Goal: Communication & Community: Answer question/provide support

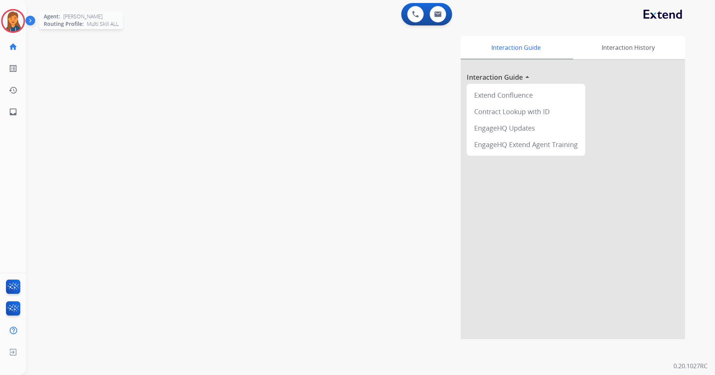
click at [5, 18] on img at bounding box center [13, 20] width 21 height 21
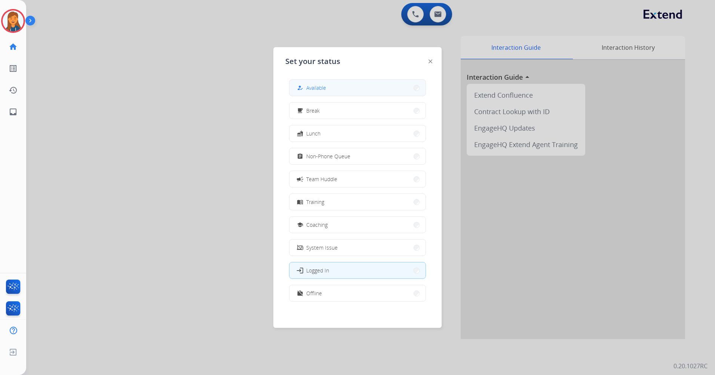
click at [303, 94] on button "how_to_reg Available" at bounding box center [357, 88] width 136 height 16
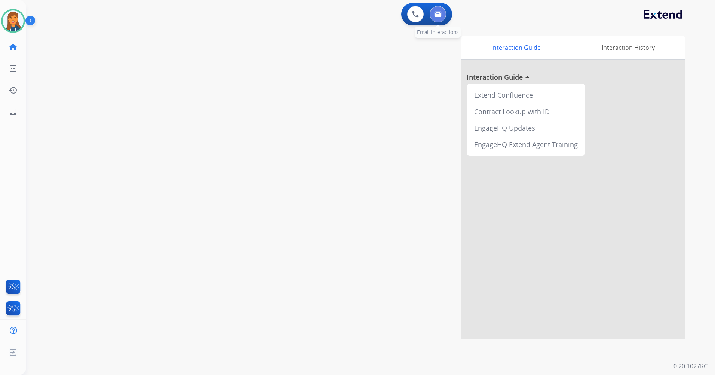
click at [445, 18] on button at bounding box center [438, 14] width 16 height 16
select select "**********"
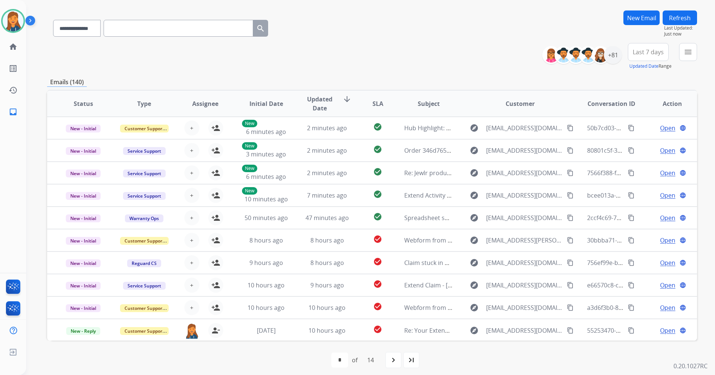
scroll to position [51, 0]
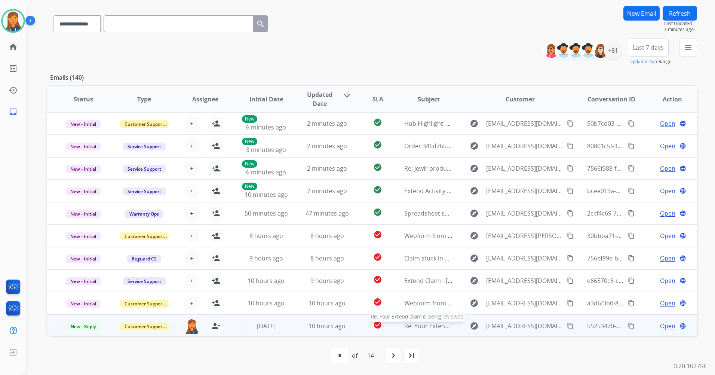
click at [425, 325] on span "Re: Your Extend claim is being reviewed" at bounding box center [459, 326] width 111 height 8
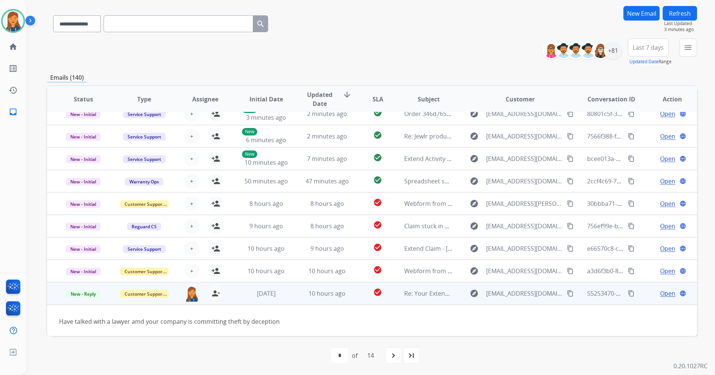
scroll to position [43, 0]
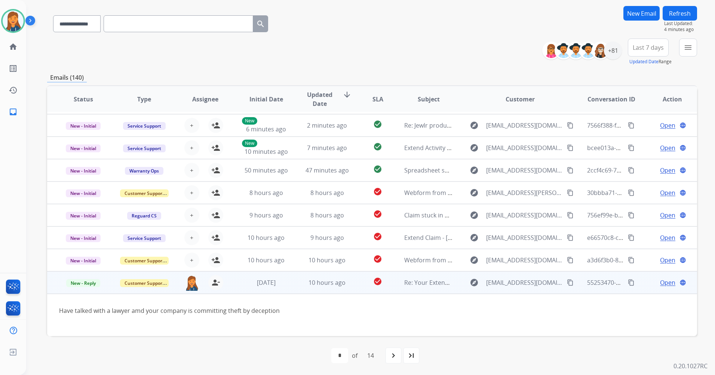
click at [660, 285] on span "Open" at bounding box center [667, 282] width 15 height 9
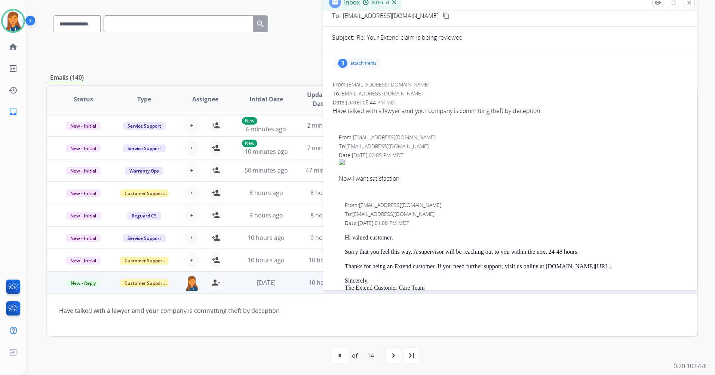
scroll to position [0, 0]
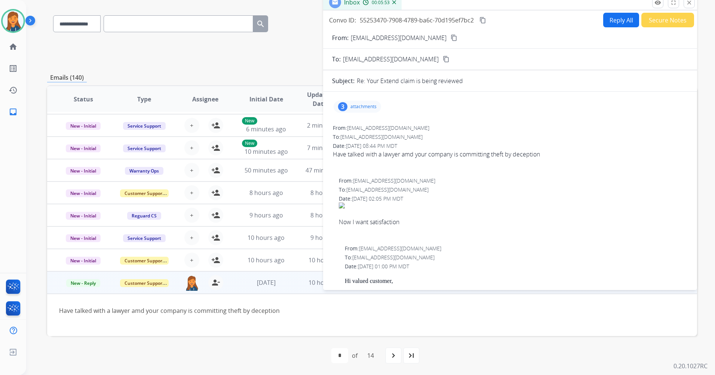
click at [668, 18] on button "Secure Notes" at bounding box center [667, 20] width 53 height 15
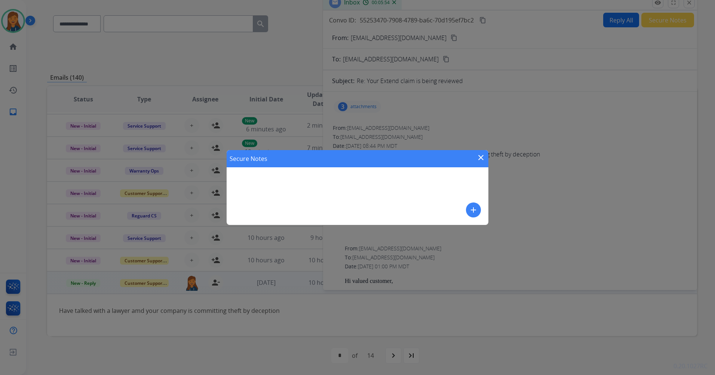
click at [471, 214] on mat-icon "add" at bounding box center [473, 209] width 9 height 9
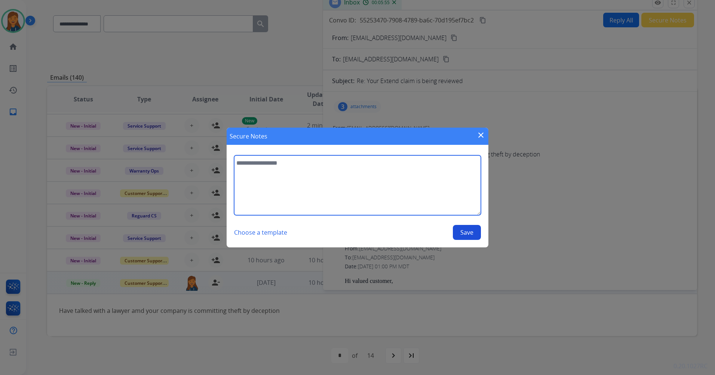
click at [424, 196] on textarea at bounding box center [357, 185] width 247 height 60
type textarea "**********"
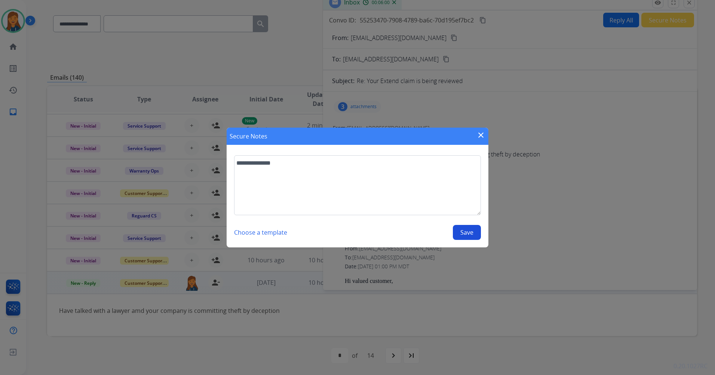
click at [464, 230] on button "Save" at bounding box center [467, 232] width 28 height 15
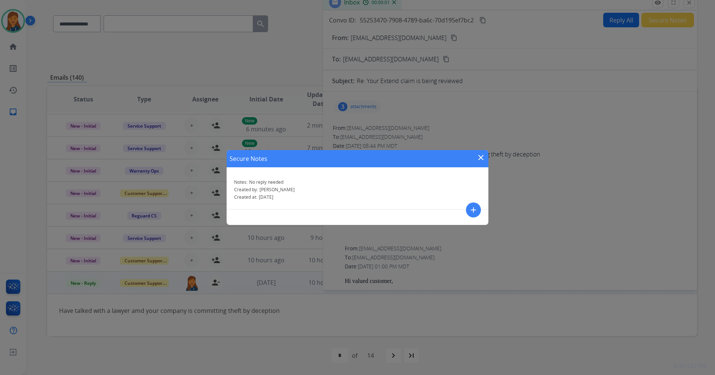
click at [480, 154] on mat-icon "close" at bounding box center [480, 157] width 9 height 9
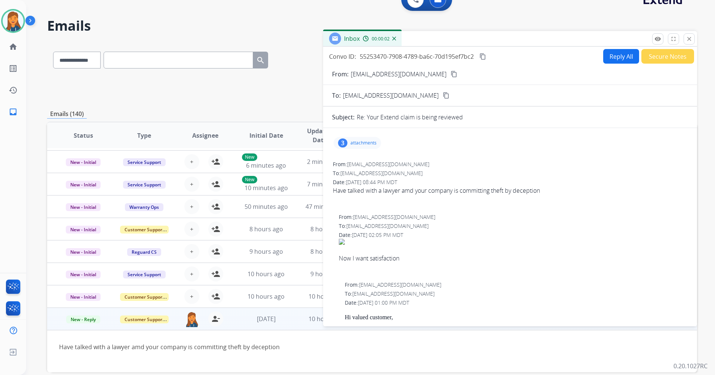
scroll to position [13, 0]
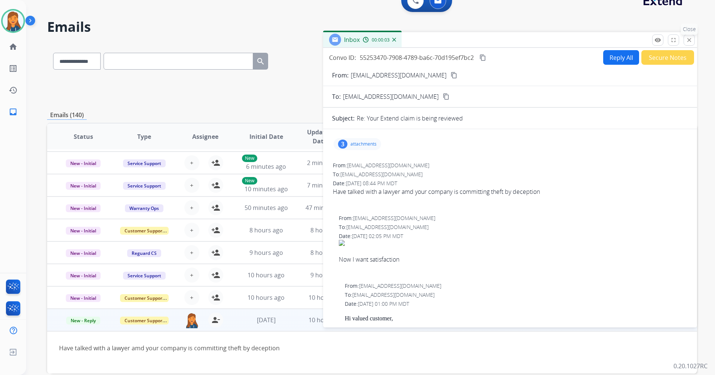
click at [692, 42] on mat-icon "close" at bounding box center [689, 40] width 7 height 7
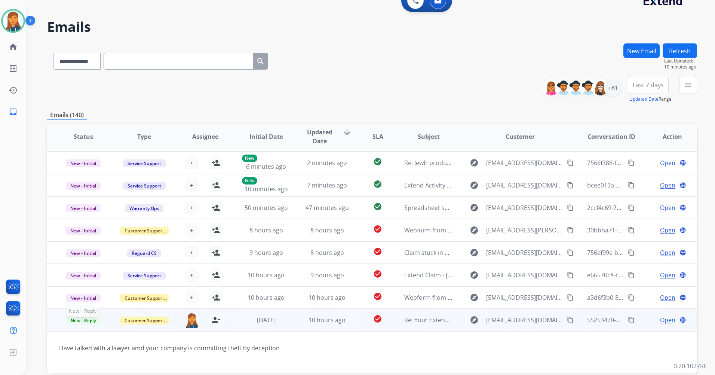
click at [84, 323] on span "New - Reply" at bounding box center [83, 320] width 34 height 8
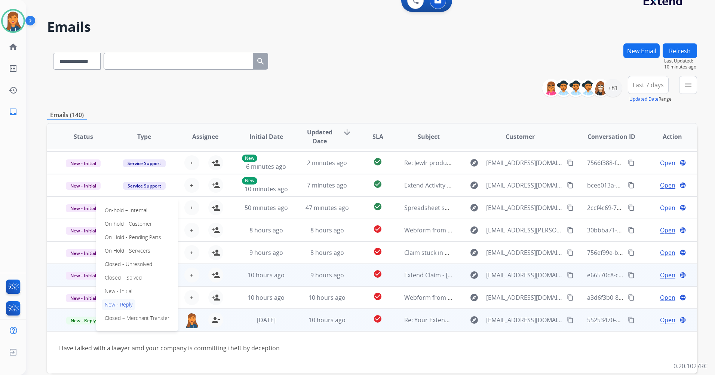
click at [110, 276] on p "Closed – Solved" at bounding box center [123, 277] width 43 height 10
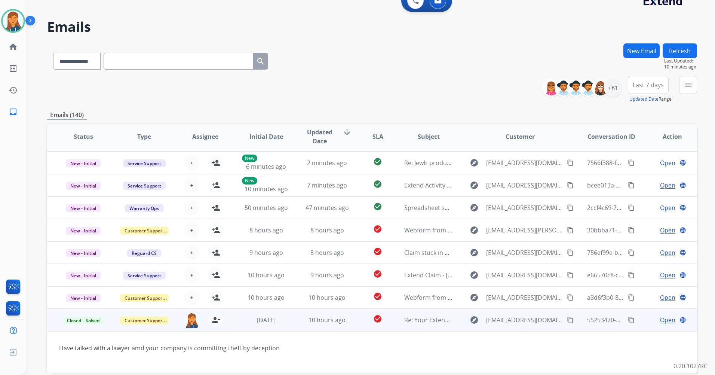
click at [675, 56] on button "Refresh" at bounding box center [679, 50] width 34 height 15
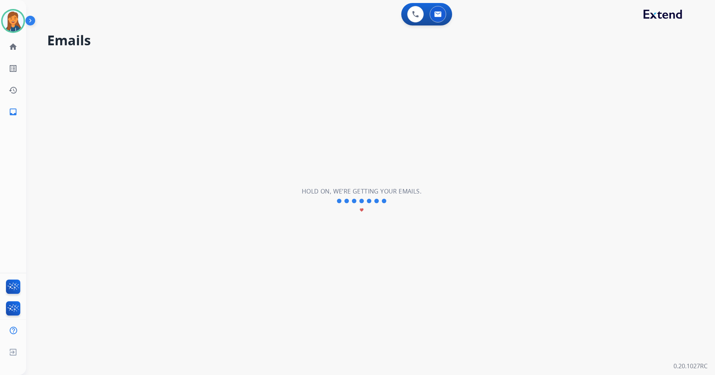
scroll to position [25, 0]
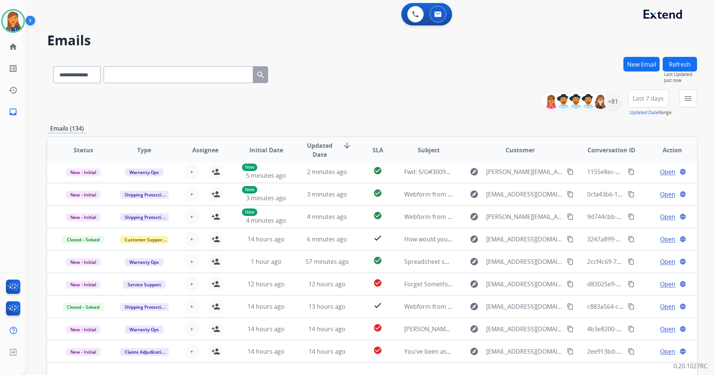
click at [648, 102] on button "Last 7 days" at bounding box center [648, 98] width 41 height 18
click at [641, 188] on div "Last 90 days" at bounding box center [645, 189] width 41 height 11
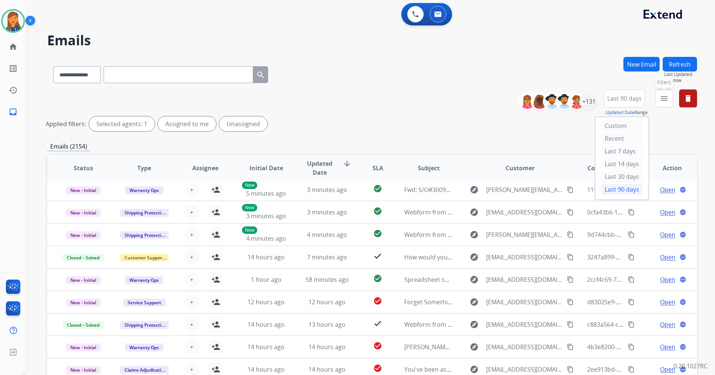
click at [661, 99] on mat-icon "menu" at bounding box center [663, 98] width 9 height 9
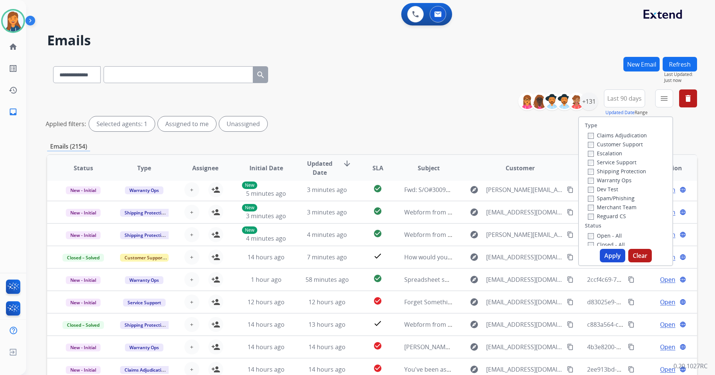
click at [603, 148] on div "Customer Support" at bounding box center [617, 143] width 59 height 9
click at [603, 145] on label "Customer Support" at bounding box center [615, 144] width 55 height 7
click at [607, 178] on label "Warranty Ops" at bounding box center [610, 179] width 44 height 7
click at [608, 166] on div "Shipping Protection" at bounding box center [617, 170] width 59 height 9
click at [608, 170] on label "Shipping Protection" at bounding box center [617, 170] width 58 height 7
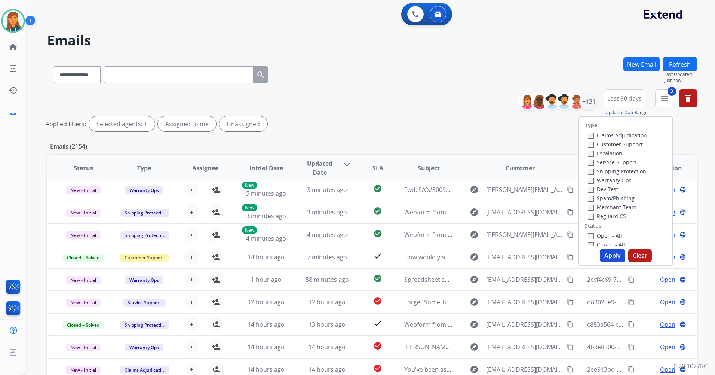
click at [608, 178] on label "Warranty Ops" at bounding box center [610, 179] width 44 height 7
click at [607, 212] on label "Reguard CS" at bounding box center [607, 215] width 38 height 7
click at [597, 236] on label "Open - All" at bounding box center [605, 235] width 34 height 7
click at [607, 256] on button "Apply" at bounding box center [612, 255] width 25 height 13
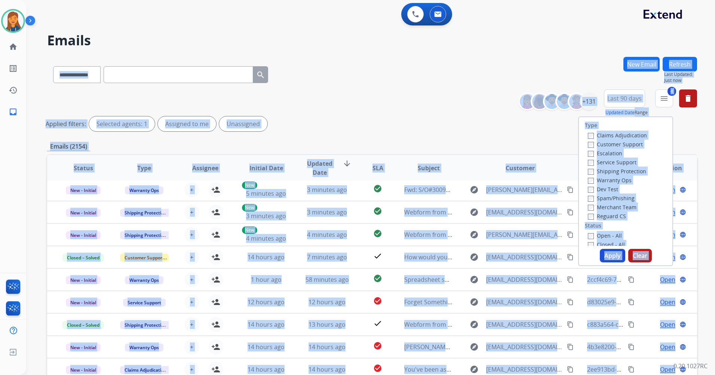
click at [607, 256] on div "**********" at bounding box center [361, 214] width 671 height 375
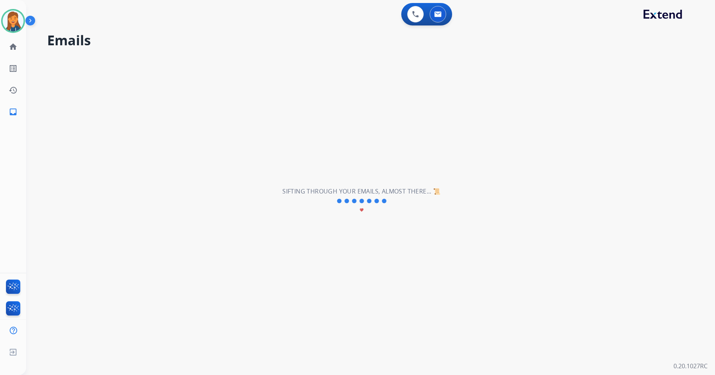
scroll to position [0, 0]
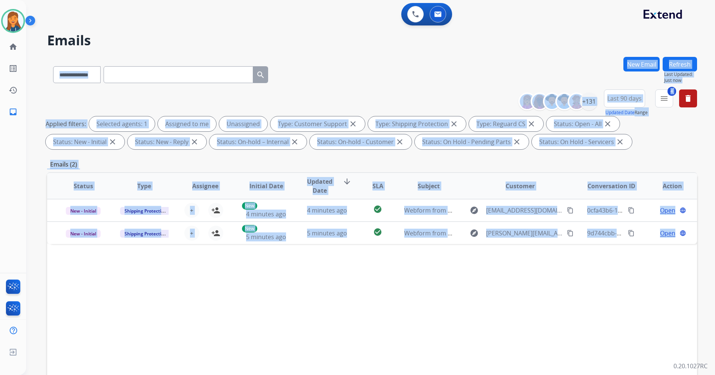
click at [280, 36] on h2 "Emails" at bounding box center [372, 40] width 650 height 15
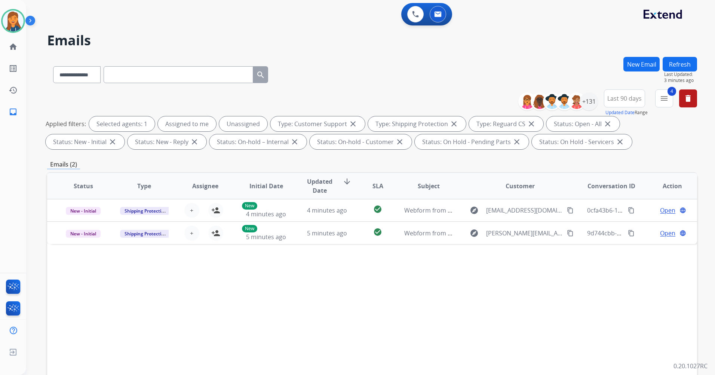
click at [342, 74] on div "**********" at bounding box center [372, 73] width 650 height 33
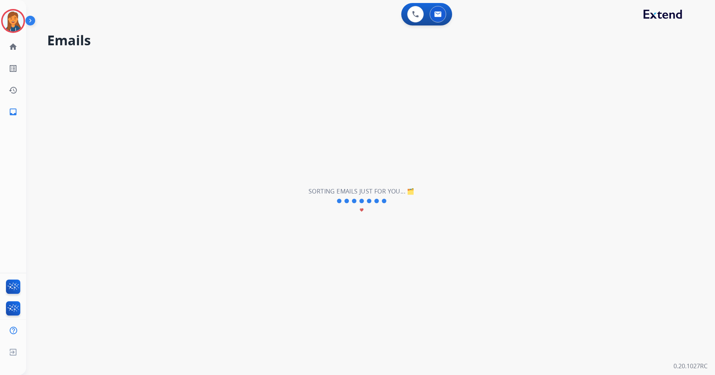
click at [12, 18] on img at bounding box center [13, 20] width 21 height 21
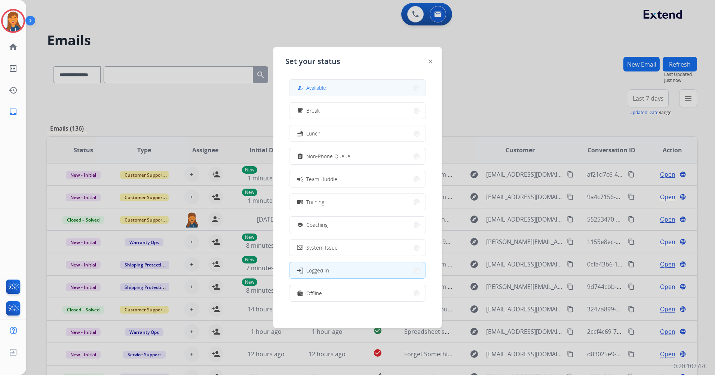
click at [342, 85] on button "how_to_reg Available" at bounding box center [357, 88] width 136 height 16
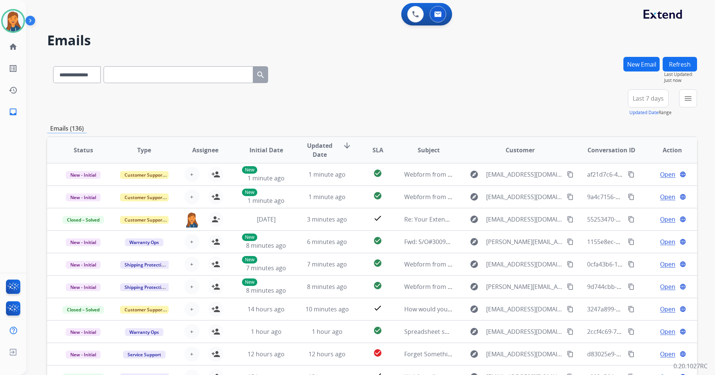
click at [190, 74] on input "text" at bounding box center [179, 74] width 150 height 17
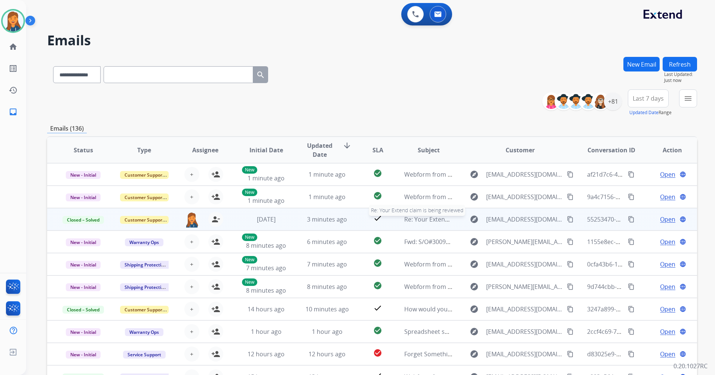
click at [430, 218] on span "Re: Your Extend claim is being reviewed" at bounding box center [459, 219] width 111 height 8
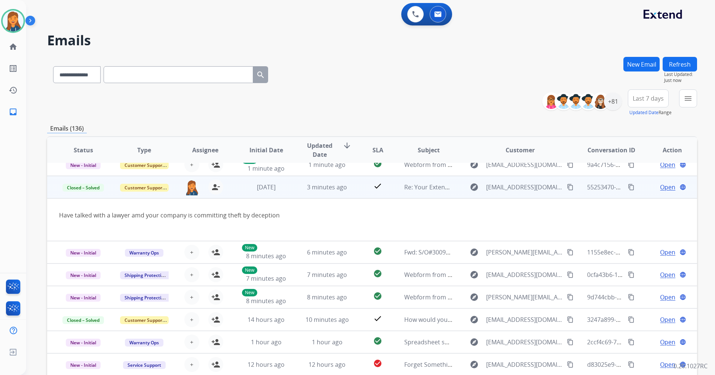
scroll to position [43, 0]
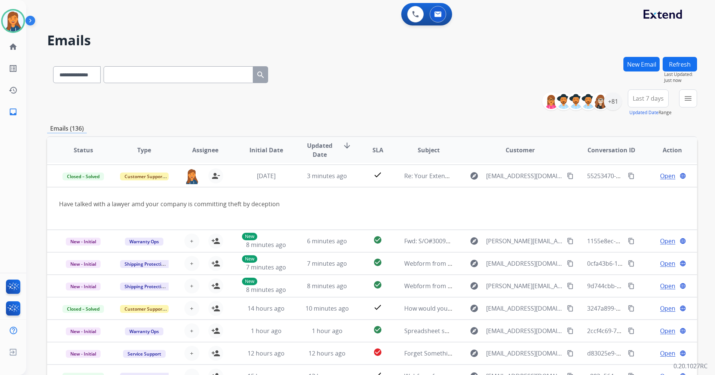
click at [636, 99] on span "Last 7 days" at bounding box center [648, 98] width 31 height 3
click at [634, 193] on div "Last 90 days" at bounding box center [645, 189] width 41 height 11
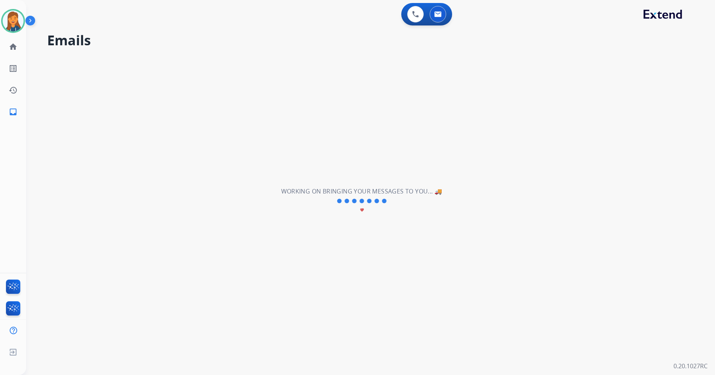
scroll to position [25, 0]
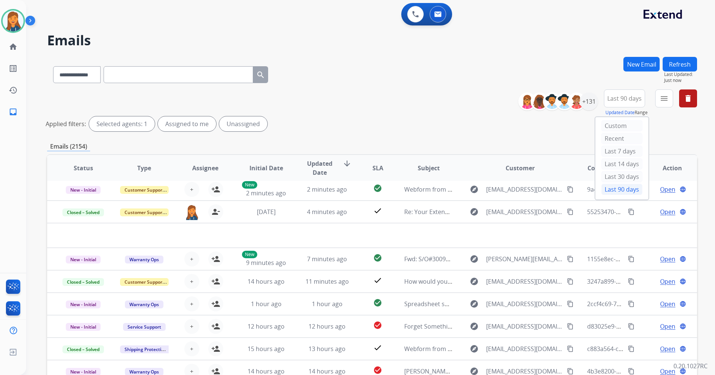
click at [655, 93] on div "**********" at bounding box center [610, 102] width 173 height 27
click at [661, 101] on mat-icon "menu" at bounding box center [663, 98] width 9 height 9
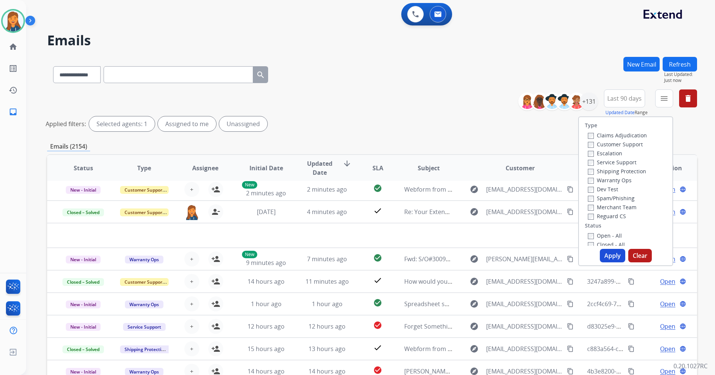
click at [596, 143] on label "Customer Support" at bounding box center [615, 144] width 55 height 7
click at [601, 170] on label "Shipping Protection" at bounding box center [617, 170] width 58 height 7
click at [599, 219] on label "Reguard CS" at bounding box center [607, 215] width 38 height 7
click at [597, 234] on label "Open - All" at bounding box center [605, 235] width 34 height 7
click at [603, 254] on button "Apply" at bounding box center [612, 255] width 25 height 13
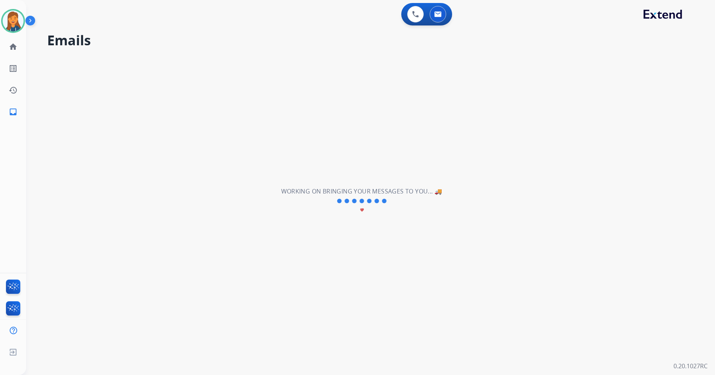
scroll to position [0, 0]
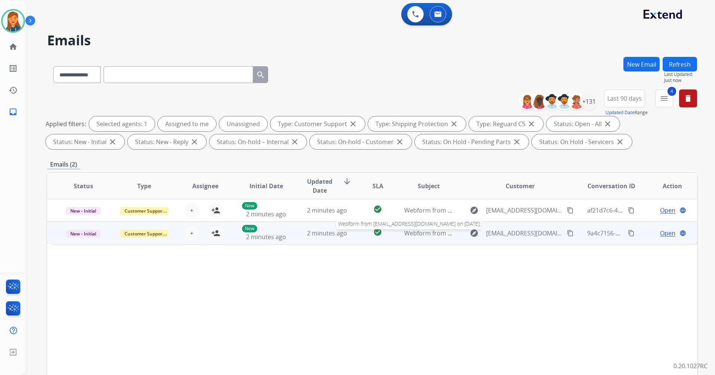
click at [425, 233] on span "Webform from Gettingsmichelle4@gmail.com on 09/17/2025" at bounding box center [488, 233] width 169 height 8
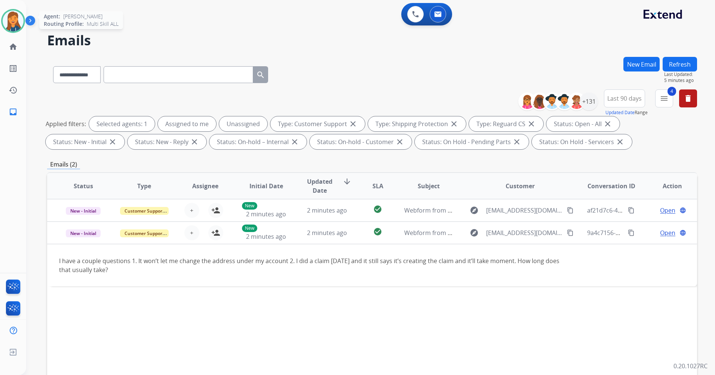
click at [11, 12] on img at bounding box center [13, 20] width 21 height 21
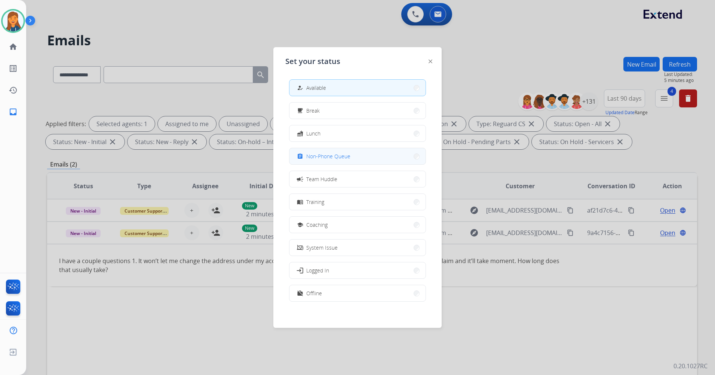
click at [312, 153] on span "Non-Phone Queue" at bounding box center [328, 156] width 44 height 8
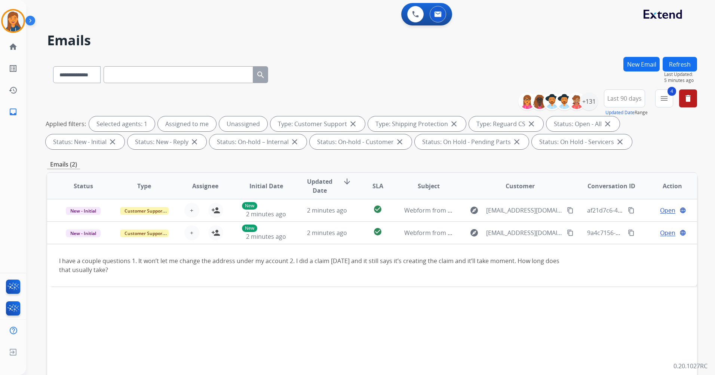
click at [208, 76] on input "text" at bounding box center [179, 74] width 150 height 17
click at [77, 73] on select "**********" at bounding box center [76, 74] width 47 height 17
select select "**********"
click at [53, 66] on select "**********" at bounding box center [76, 74] width 47 height 17
click at [662, 92] on button "4 menu Filters" at bounding box center [664, 98] width 18 height 18
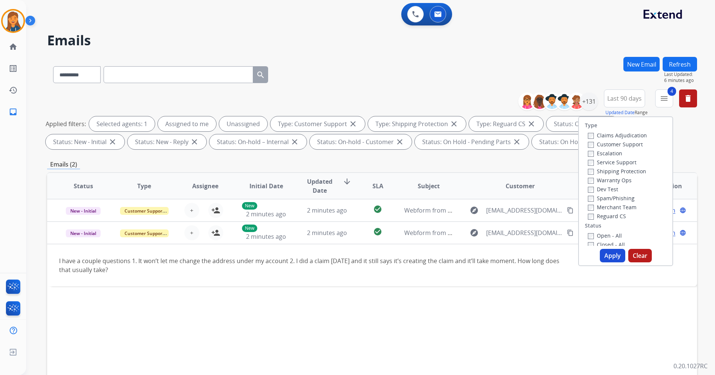
click at [587, 246] on div "Type Claims Adjudication Customer Support Escalation Service Support Shipping P…" at bounding box center [625, 191] width 95 height 150
click at [628, 257] on button "Clear" at bounding box center [640, 255] width 24 height 13
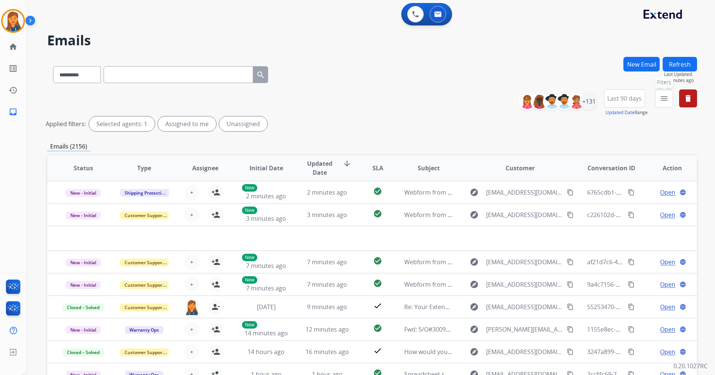
click at [662, 98] on mat-icon "menu" at bounding box center [663, 98] width 9 height 9
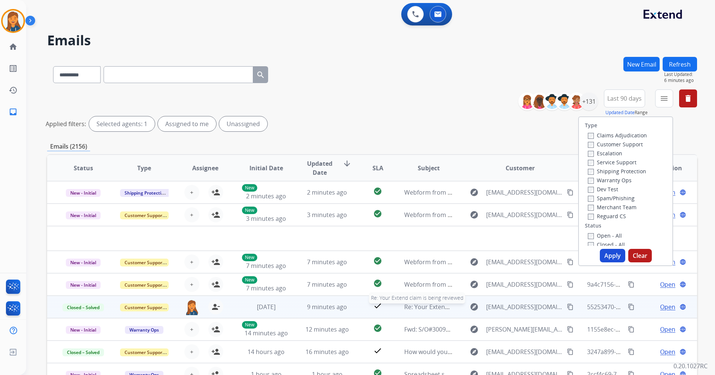
click at [413, 306] on span "Re: Your Extend claim is being reviewed" at bounding box center [459, 306] width 111 height 8
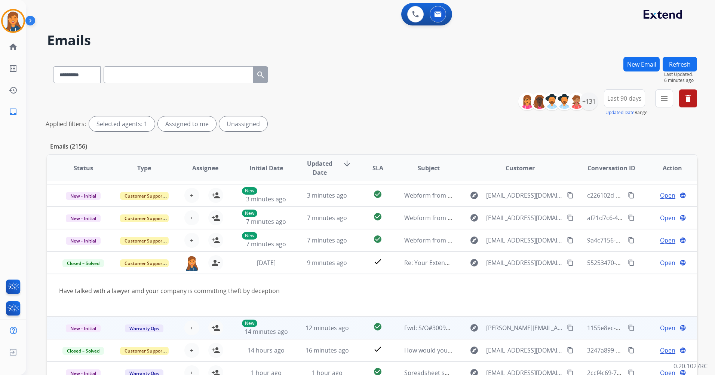
scroll to position [43, 0]
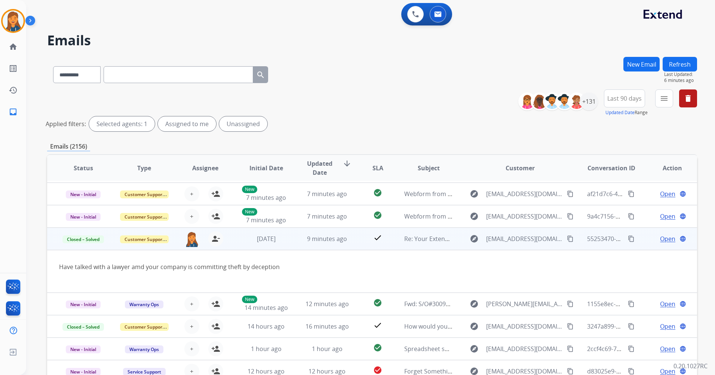
click at [662, 238] on span "Open" at bounding box center [667, 238] width 15 height 9
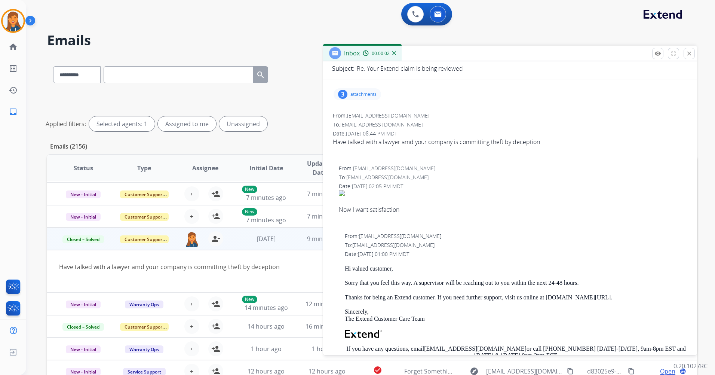
scroll to position [75, 0]
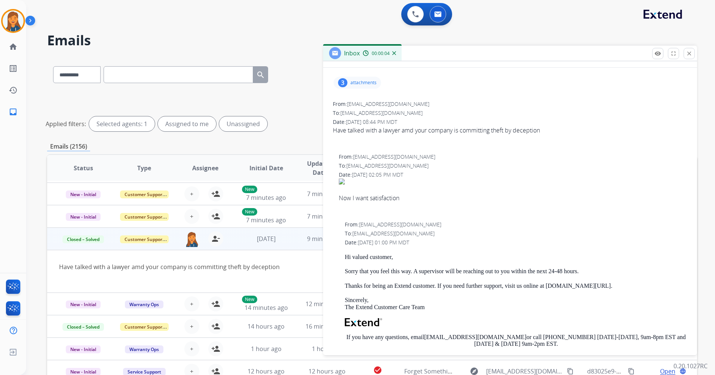
drag, startPoint x: 331, startPoint y: 128, endPoint x: 529, endPoint y: 136, distance: 198.3
copy div "Have talked with a lawyer amd your company is committing t"
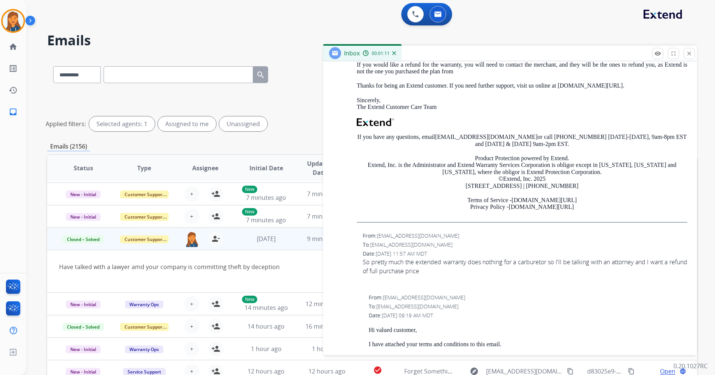
scroll to position [561, 0]
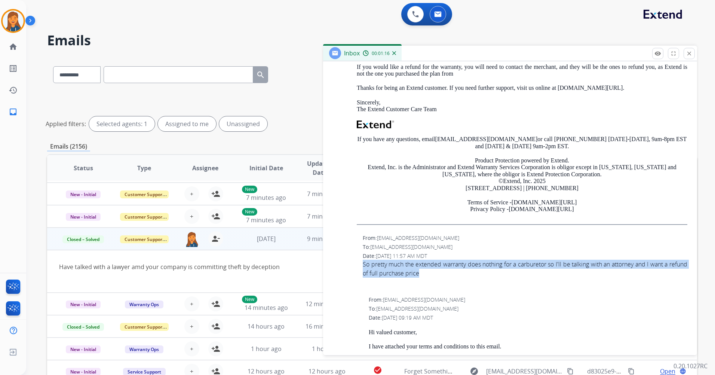
drag, startPoint x: 364, startPoint y: 264, endPoint x: 445, endPoint y: 273, distance: 81.5
click at [445, 273] on div "So pretty much the extended warranty does nothing for a carburetor so I'll be t…" at bounding box center [525, 268] width 325 height 18
copy div "So pretty much the extended warranty does nothing for a carburetor so I'll be t…"
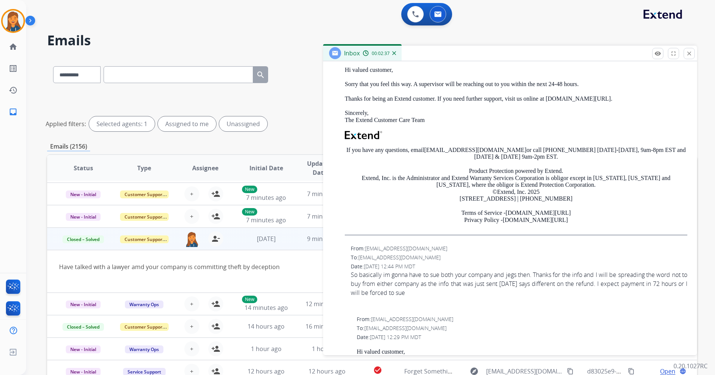
scroll to position [0, 0]
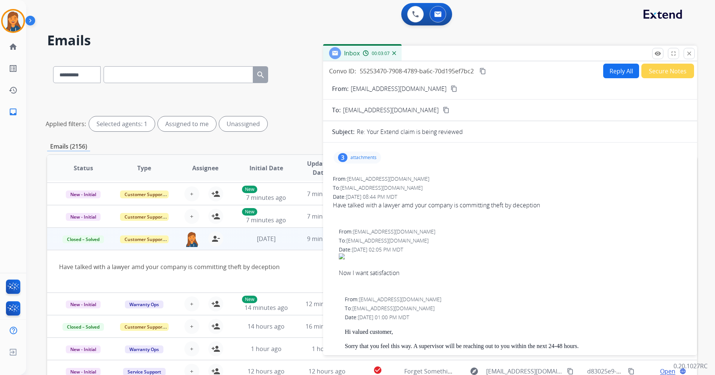
click at [485, 71] on mat-icon "content_copy" at bounding box center [482, 71] width 7 height 7
click at [686, 55] on mat-icon "close" at bounding box center [689, 53] width 7 height 7
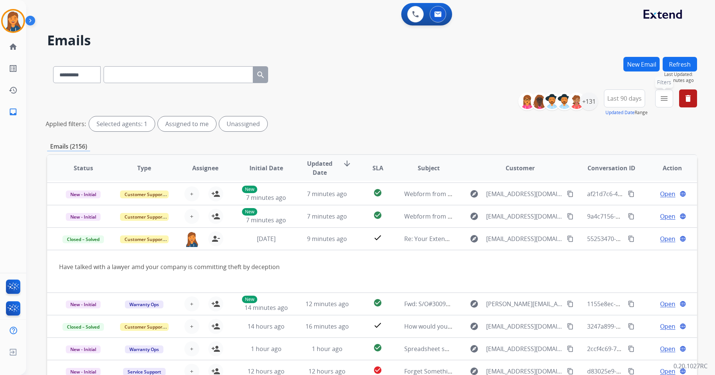
click at [661, 97] on mat-icon "menu" at bounding box center [663, 98] width 9 height 9
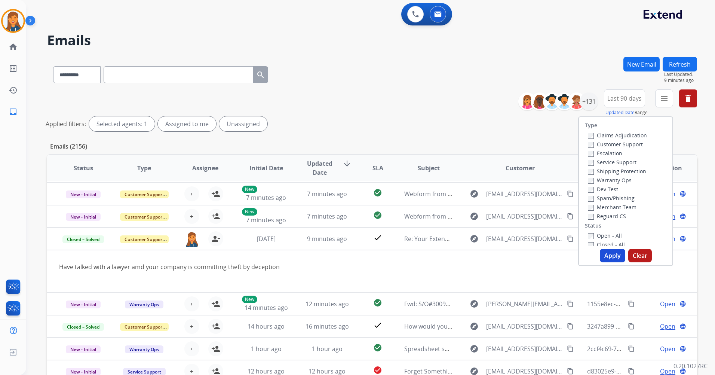
click at [606, 142] on label "Customer Support" at bounding box center [615, 144] width 55 height 7
click at [604, 170] on label "Shipping Protection" at bounding box center [617, 170] width 58 height 7
click at [597, 217] on label "Reguard CS" at bounding box center [607, 215] width 38 height 7
click at [600, 237] on label "Open - All" at bounding box center [605, 235] width 34 height 7
click at [606, 259] on button "Apply" at bounding box center [612, 255] width 25 height 13
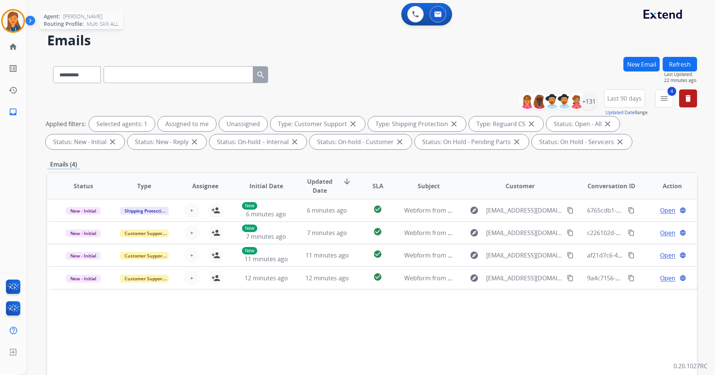
click at [18, 25] on img at bounding box center [13, 20] width 21 height 21
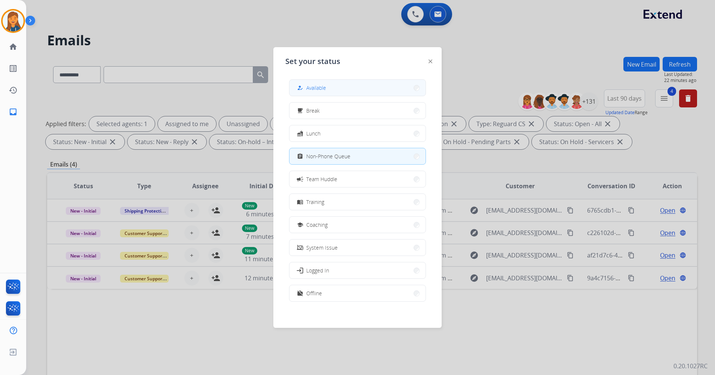
click at [323, 81] on button "how_to_reg Available" at bounding box center [357, 88] width 136 height 16
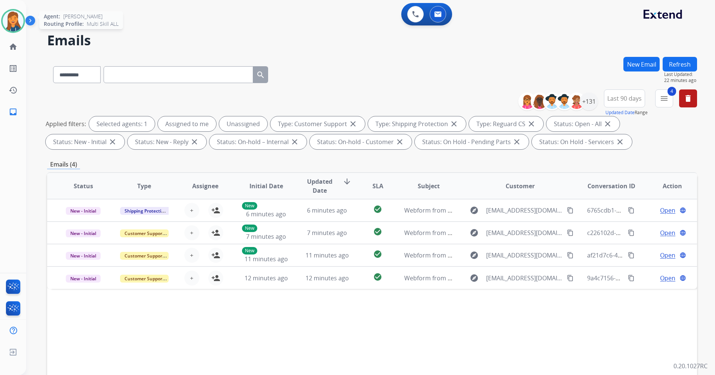
click at [18, 19] on img at bounding box center [13, 20] width 21 height 21
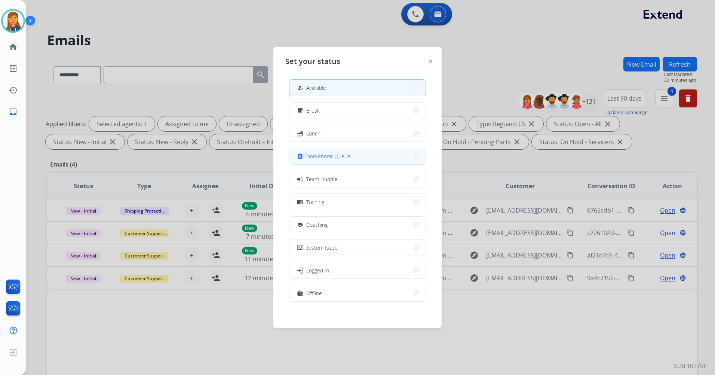
click at [345, 154] on span "Non-Phone Queue" at bounding box center [328, 156] width 44 height 8
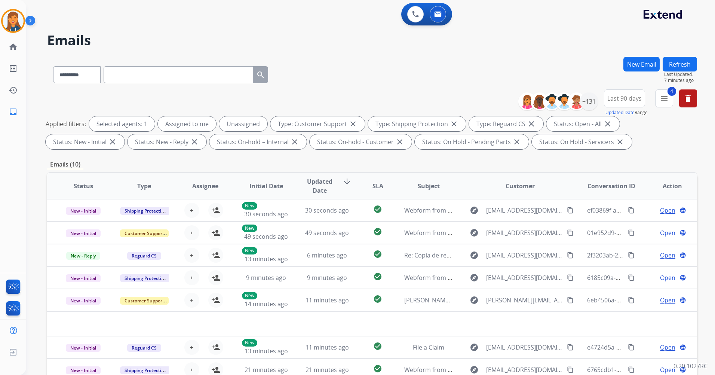
click at [655, 62] on button "New Email" at bounding box center [641, 64] width 36 height 15
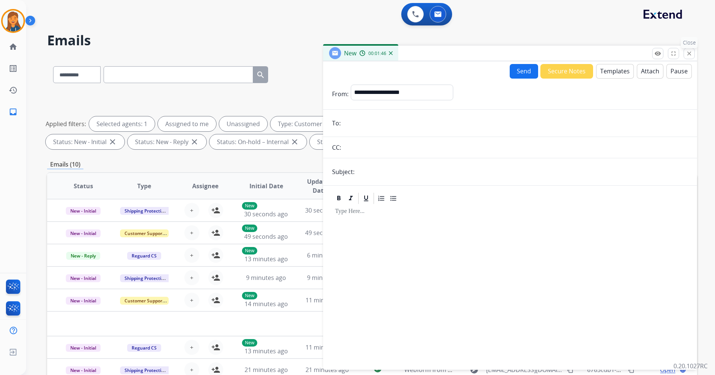
click at [687, 53] on mat-icon "close" at bounding box center [689, 53] width 7 height 7
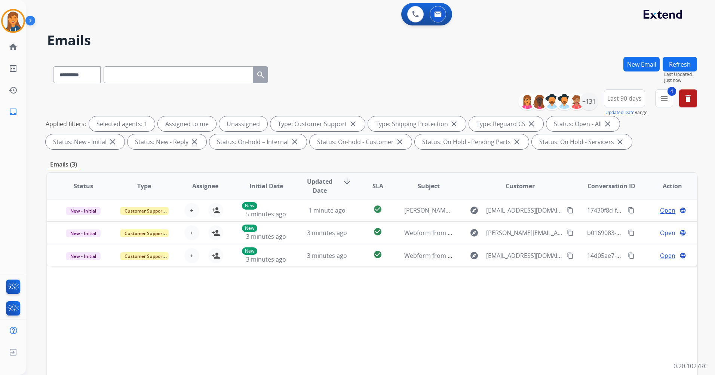
click at [649, 63] on button "New Email" at bounding box center [641, 64] width 36 height 15
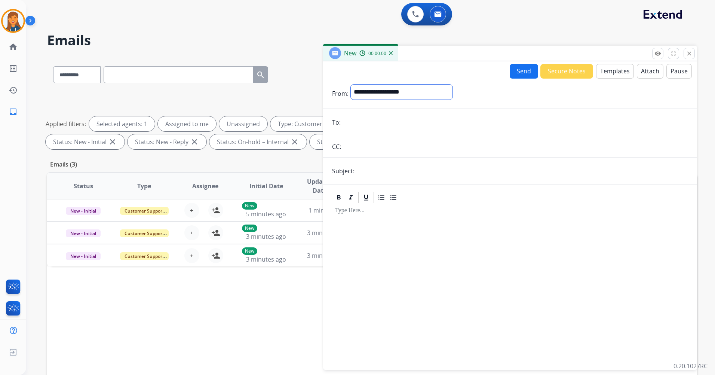
click at [450, 88] on select "**********" at bounding box center [402, 91] width 102 height 15
select select "**********"
click at [351, 84] on select "**********" at bounding box center [402, 91] width 102 height 15
click at [369, 126] on input "email" at bounding box center [515, 123] width 345 height 15
paste input "**********"
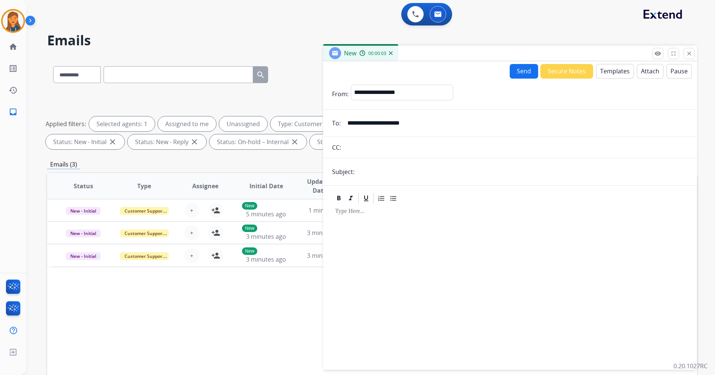
type input "**********"
click at [615, 65] on button "Templates" at bounding box center [615, 71] width 38 height 15
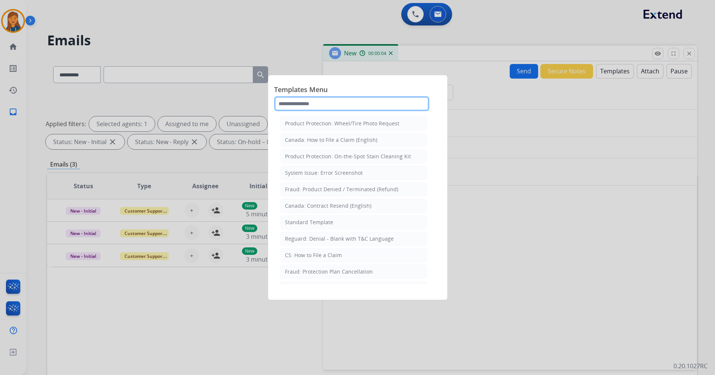
click at [347, 109] on input "text" at bounding box center [351, 103] width 155 height 15
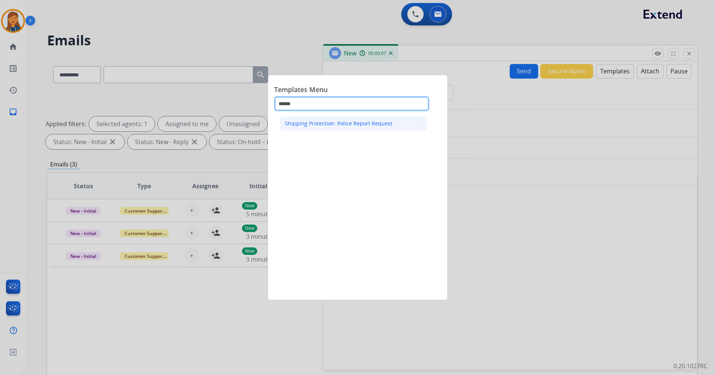
type input "******"
click at [297, 125] on div "Shipping Protection: Police Report Request" at bounding box center [338, 123] width 107 height 7
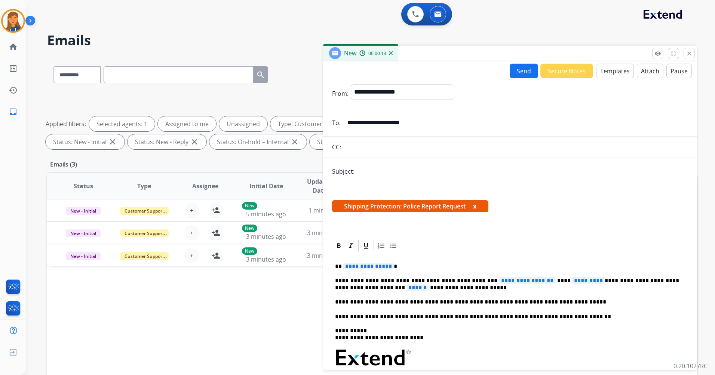
click at [359, 261] on div "**********" at bounding box center [510, 360] width 356 height 217
click at [499, 280] on span "**********" at bounding box center [527, 280] width 56 height 6
click at [556, 278] on span "*********" at bounding box center [572, 280] width 33 height 6
click at [390, 284] on span "******" at bounding box center [379, 287] width 22 height 6
click at [523, 77] on button "Send" at bounding box center [524, 71] width 28 height 15
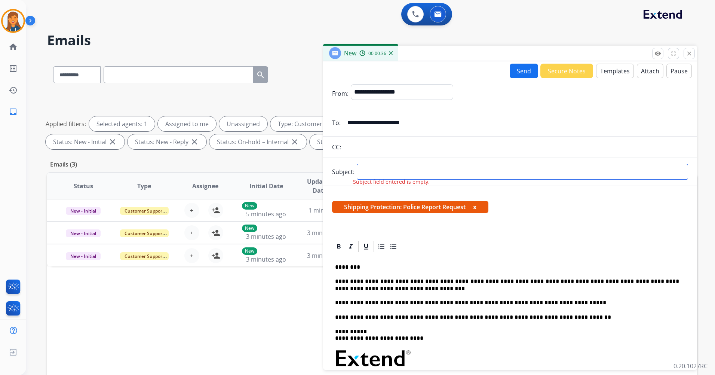
click at [412, 167] on input "text" at bounding box center [522, 172] width 331 height 16
type input "**********"
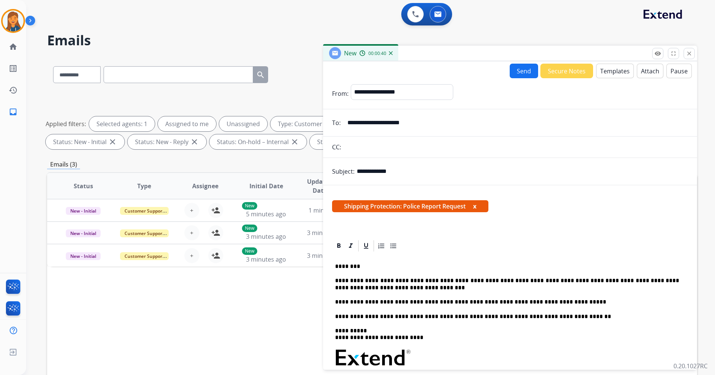
click at [520, 61] on div "New 00:00:40" at bounding box center [510, 54] width 374 height 16
click at [515, 74] on button "Send" at bounding box center [524, 71] width 28 height 15
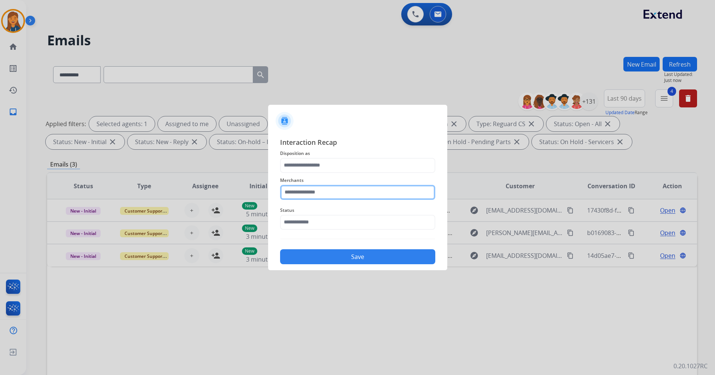
click at [328, 194] on input "text" at bounding box center [357, 192] width 155 height 15
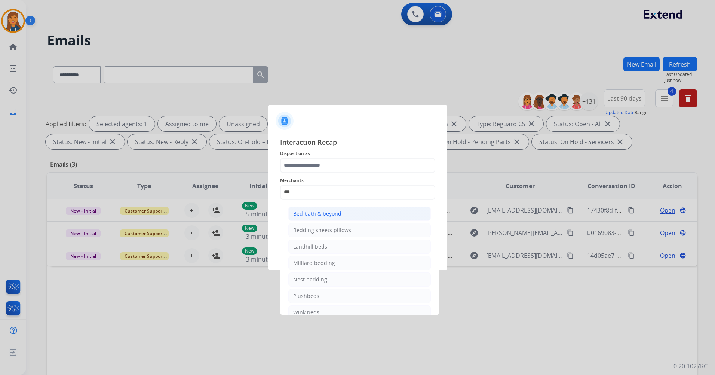
click at [320, 212] on div "Bed bath & beyond" at bounding box center [317, 213] width 48 height 7
type input "**********"
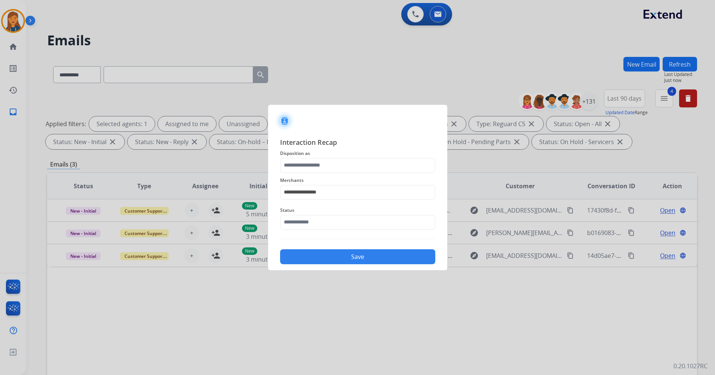
click at [324, 152] on span "Disposition as" at bounding box center [357, 153] width 155 height 9
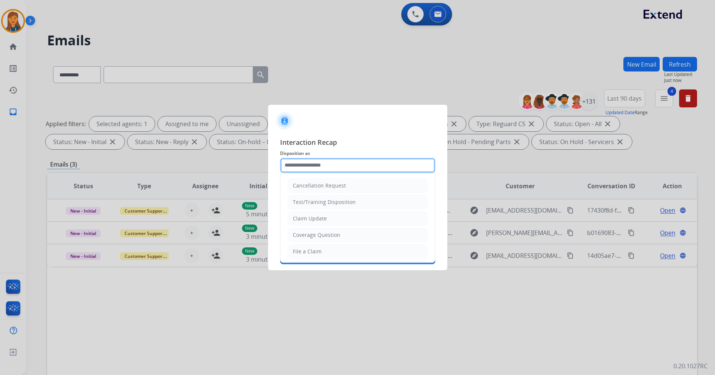
click at [322, 164] on input "text" at bounding box center [357, 165] width 155 height 15
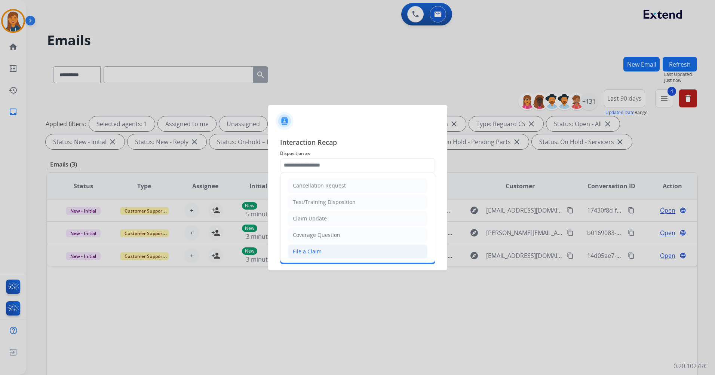
click at [318, 250] on div "File a Claim" at bounding box center [307, 250] width 29 height 7
type input "**********"
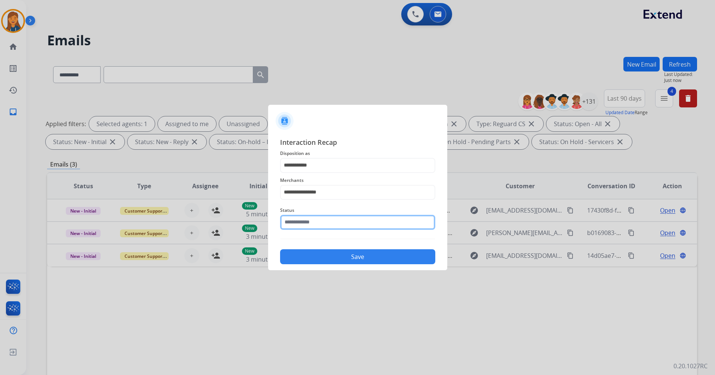
click at [310, 218] on input "text" at bounding box center [357, 222] width 155 height 15
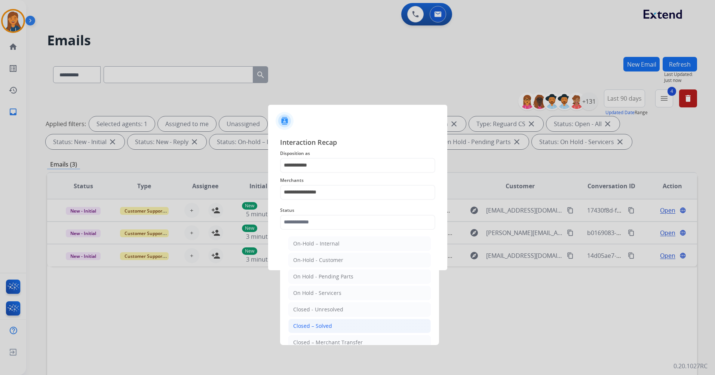
click at [298, 322] on div "Closed – Solved" at bounding box center [312, 325] width 39 height 7
type input "**********"
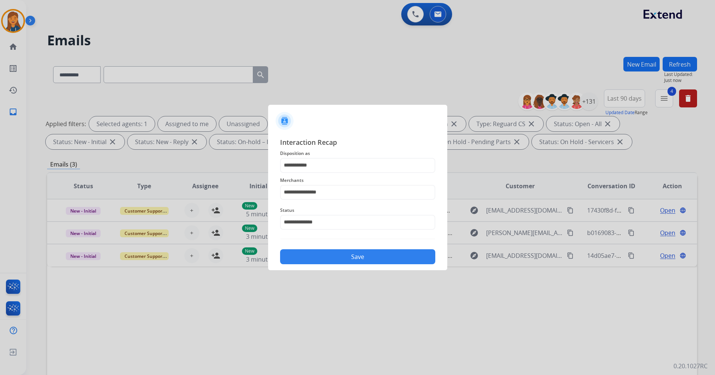
click at [320, 258] on button "Save" at bounding box center [357, 256] width 155 height 15
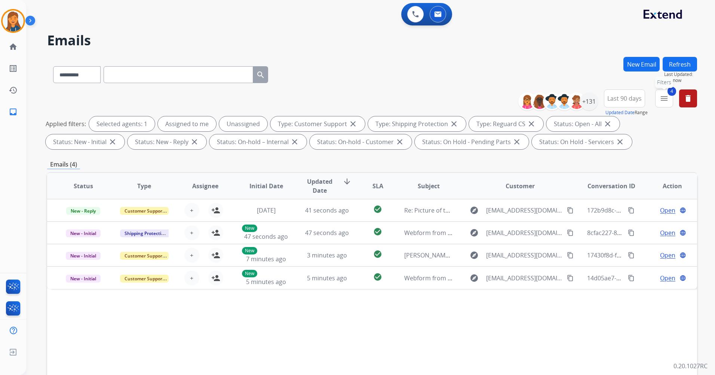
click at [659, 96] on button "4 menu Filters" at bounding box center [664, 98] width 18 height 18
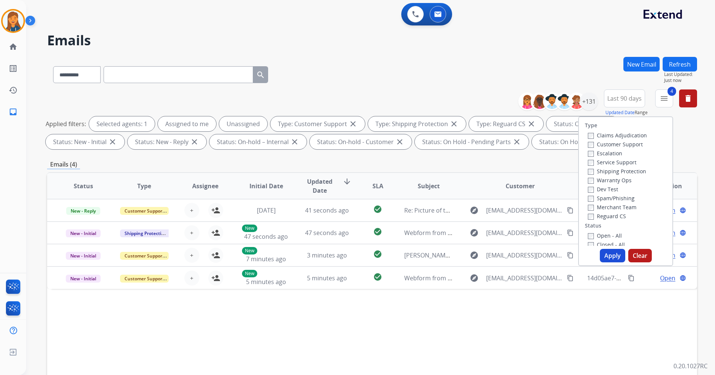
click at [592, 244] on label "Closed - All" at bounding box center [606, 244] width 37 height 7
click at [619, 255] on button "Apply" at bounding box center [612, 255] width 25 height 13
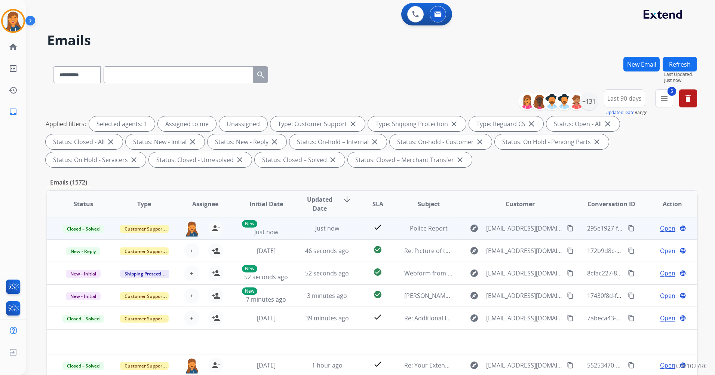
click at [628, 228] on mat-icon "content_copy" at bounding box center [631, 228] width 7 height 7
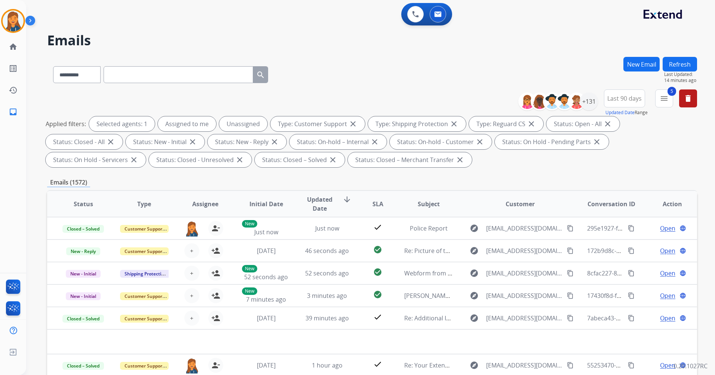
click at [655, 102] on div "**********" at bounding box center [610, 102] width 173 height 27
click at [662, 98] on mat-icon "menu" at bounding box center [663, 98] width 9 height 9
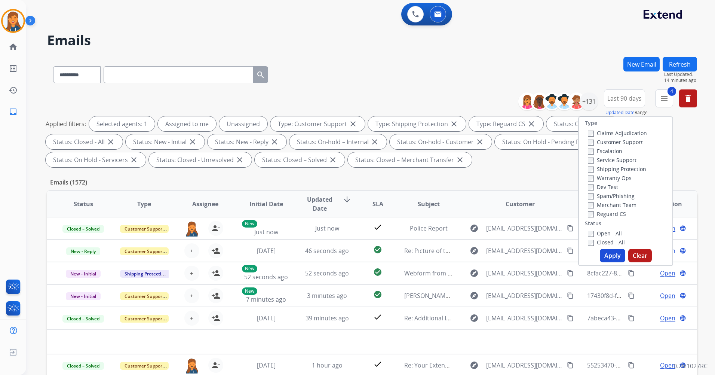
click at [610, 256] on button "Apply" at bounding box center [612, 255] width 25 height 13
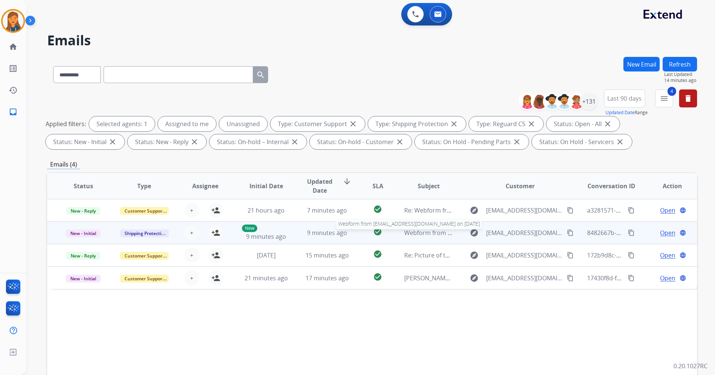
click at [433, 232] on span "Webform from jonathanjrjp04@gmail.com on 09/17/2025" at bounding box center [488, 232] width 169 height 8
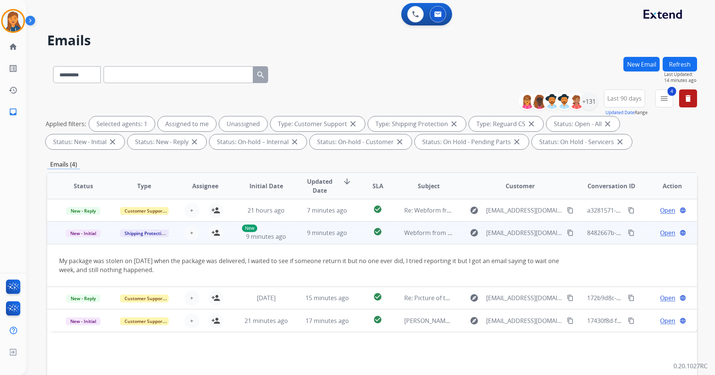
click at [567, 234] on mat-icon "content_copy" at bounding box center [570, 232] width 7 height 7
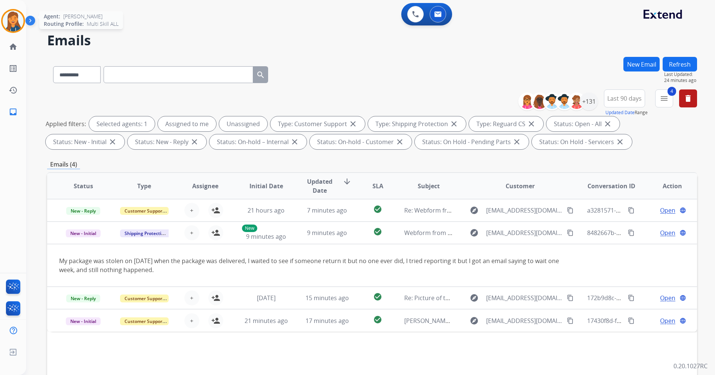
click at [16, 20] on img at bounding box center [13, 20] width 21 height 21
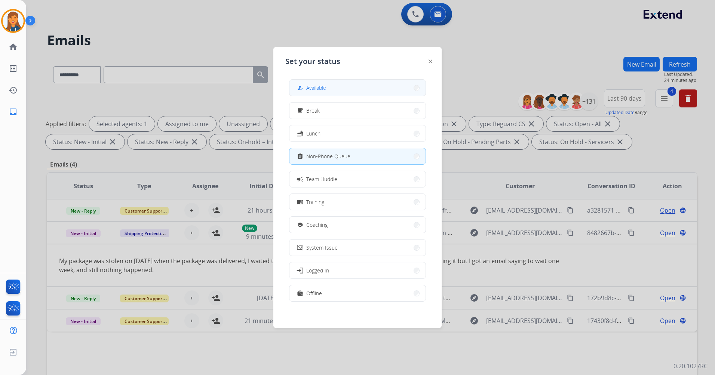
click at [303, 83] on div "how_to_reg" at bounding box center [300, 87] width 11 height 9
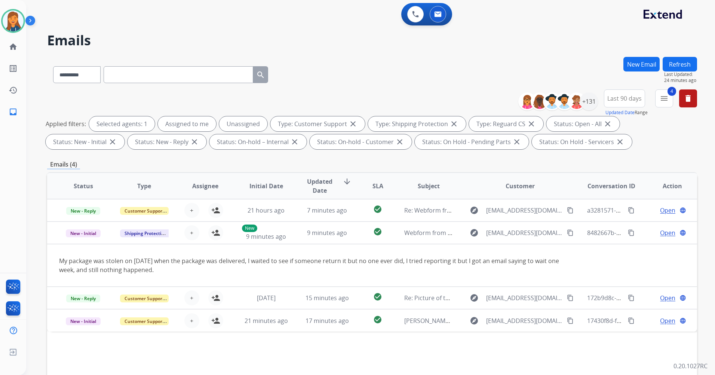
click at [227, 22] on div "0 Voice Interactions 0 Email Interactions" at bounding box center [366, 15] width 662 height 24
click at [668, 61] on button "Refresh" at bounding box center [679, 64] width 34 height 15
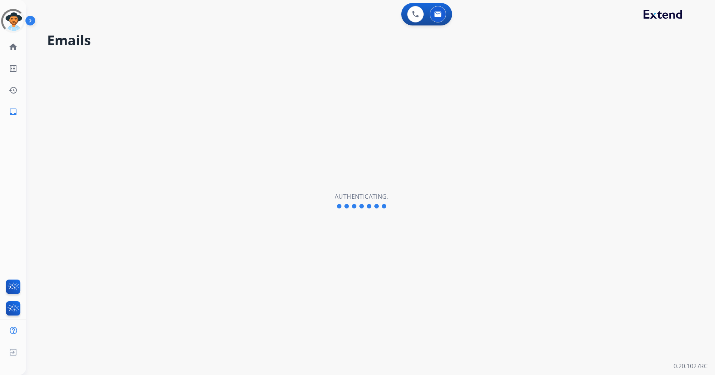
select select "**********"
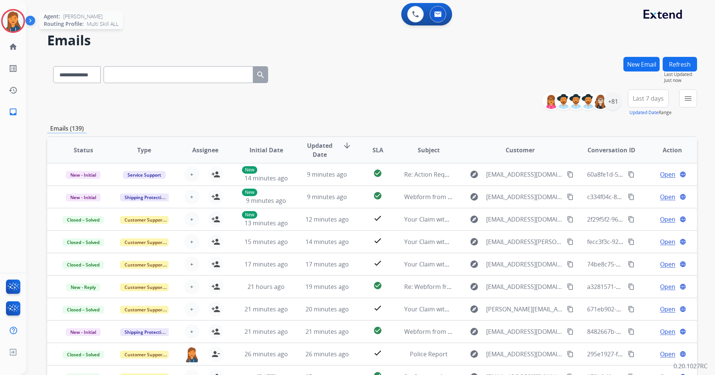
click at [13, 22] on img at bounding box center [13, 20] width 21 height 21
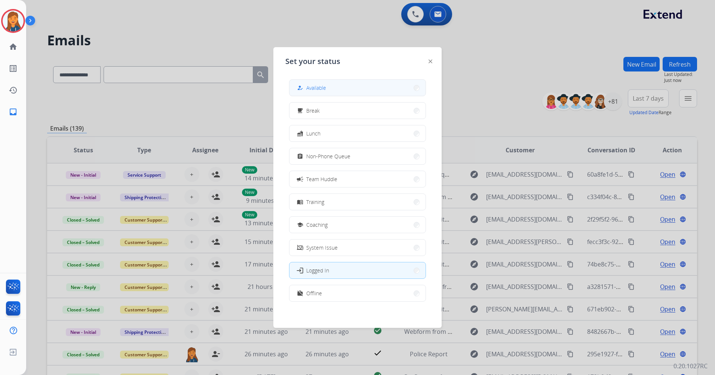
click at [346, 88] on button "how_to_reg Available" at bounding box center [357, 88] width 136 height 16
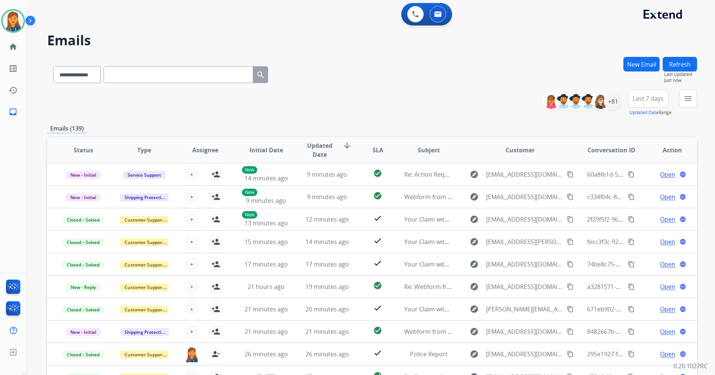
click at [452, 84] on div "**********" at bounding box center [372, 73] width 650 height 33
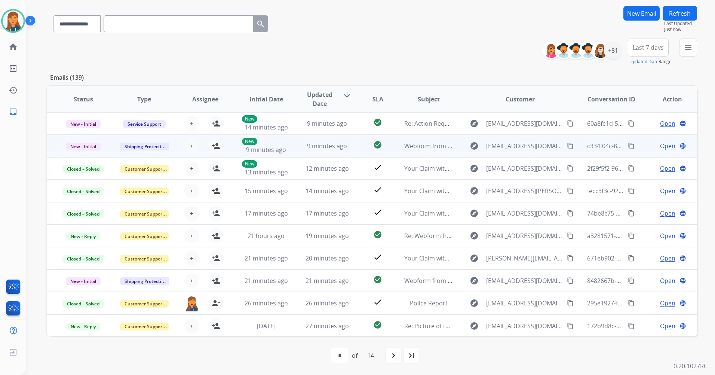
scroll to position [1, 0]
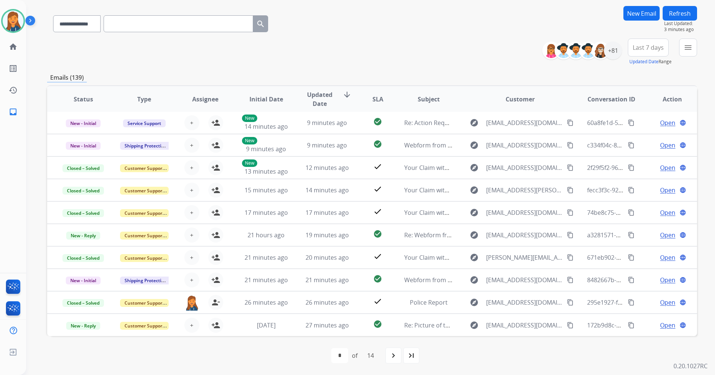
click at [20, 1] on div "Patricia Available Edit Avatar Agent: Patricia Routing Profile: Multi Skill ALL…" at bounding box center [13, 61] width 26 height 123
click at [16, 19] on img at bounding box center [13, 20] width 21 height 21
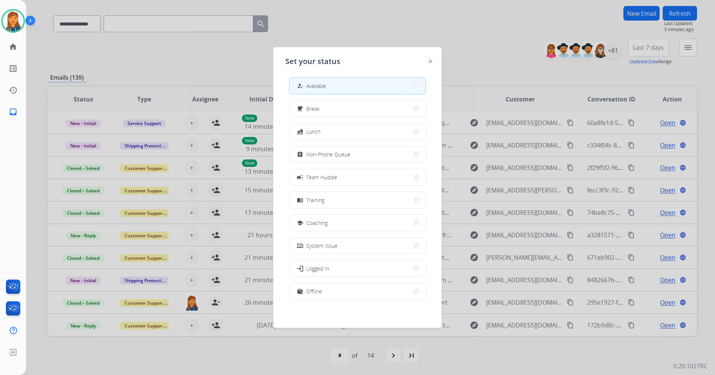
scroll to position [2, 0]
click at [312, 291] on span "Offline" at bounding box center [314, 291] width 16 height 8
